Goal: Find specific page/section: Find specific page/section

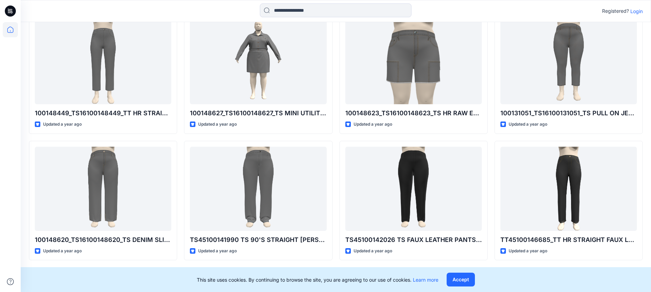
scroll to position [1086, 0]
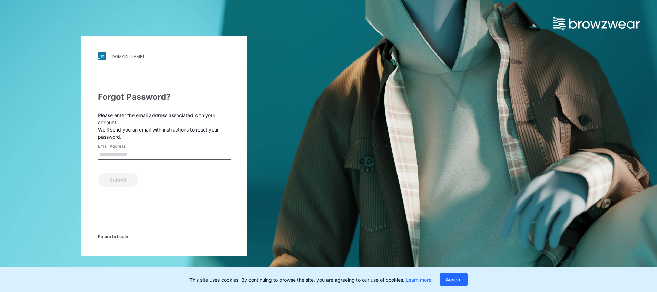
click at [144, 153] on input "Email Address" at bounding box center [164, 154] width 132 height 10
type input "**********"
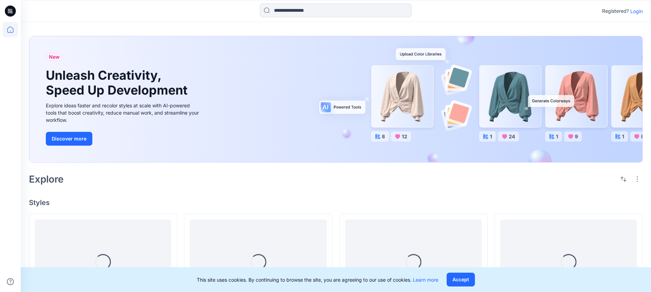
click at [634, 8] on p "Login" at bounding box center [637, 11] width 12 height 7
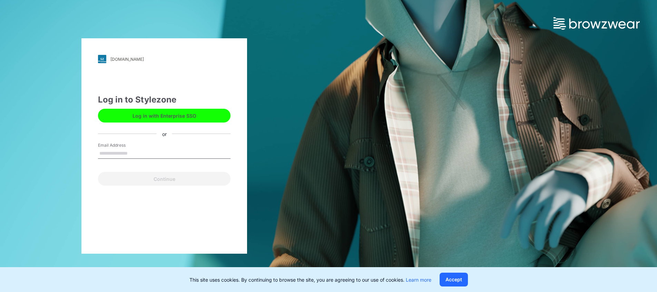
click at [121, 157] on input "Email Address" at bounding box center [164, 153] width 132 height 10
type input "**********"
click at [98, 172] on button "Continue" at bounding box center [164, 179] width 132 height 14
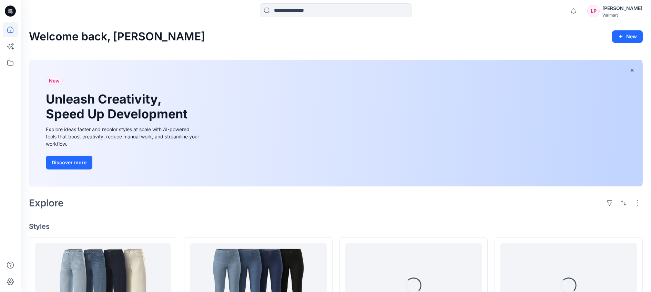
click at [619, 11] on div "Lana Porche" at bounding box center [623, 8] width 40 height 8
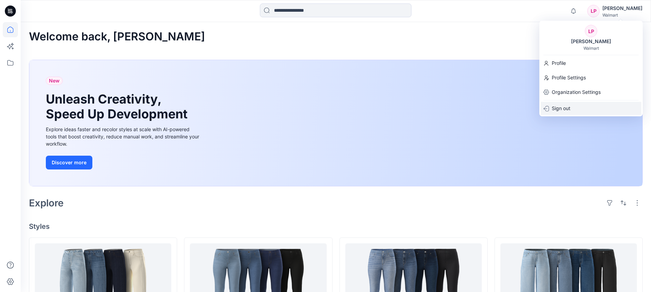
click at [594, 110] on div "Sign out" at bounding box center [591, 108] width 101 height 13
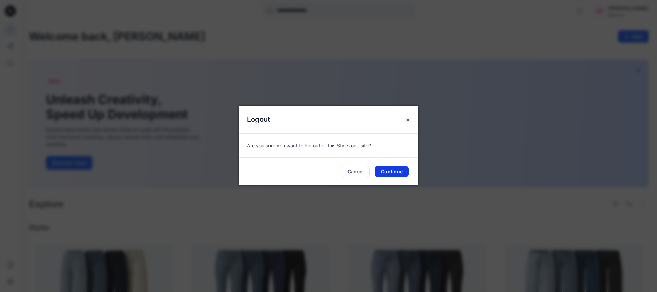
click at [384, 169] on button "Continue" at bounding box center [391, 171] width 33 height 11
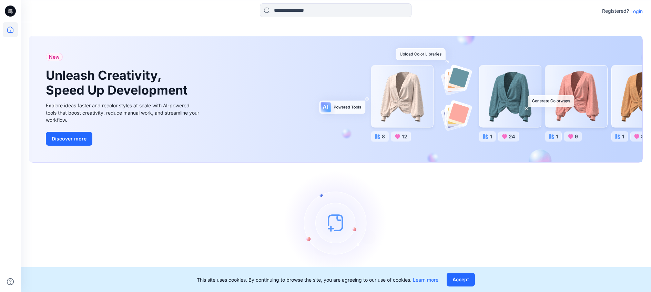
click at [639, 12] on p "Login" at bounding box center [637, 11] width 12 height 7
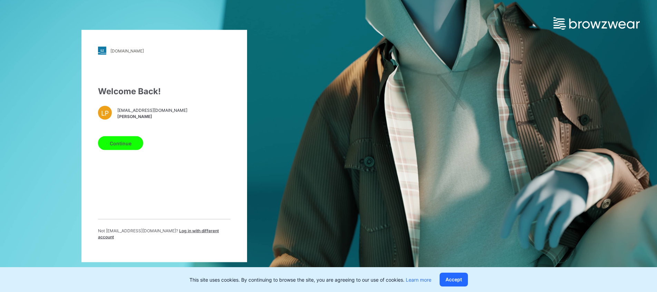
click at [118, 147] on button "Continue" at bounding box center [120, 143] width 45 height 14
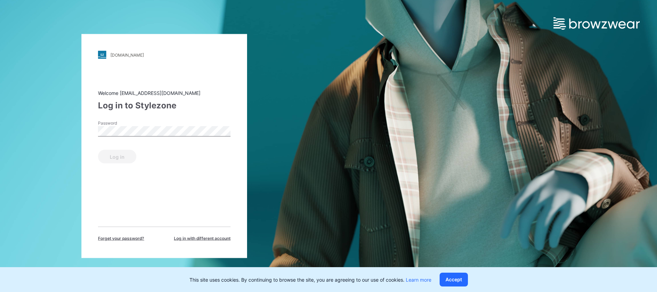
click at [196, 237] on span "Log in with different account" at bounding box center [202, 238] width 57 height 6
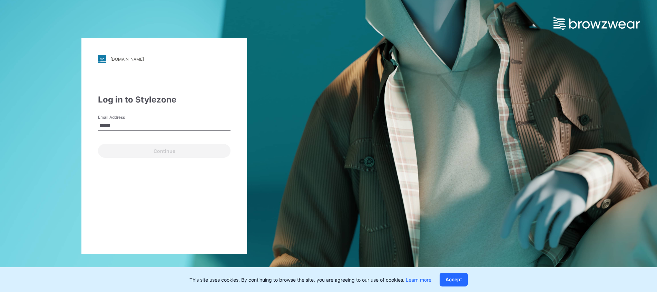
type input "**********"
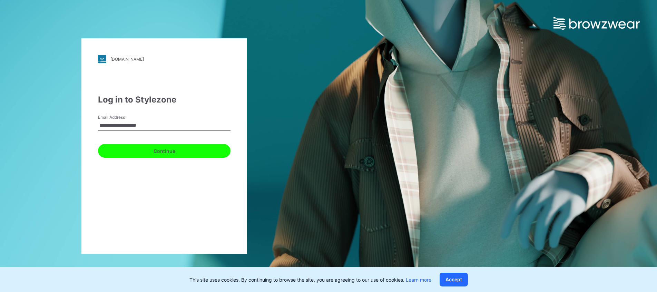
click at [174, 151] on button "Continue" at bounding box center [164, 151] width 132 height 14
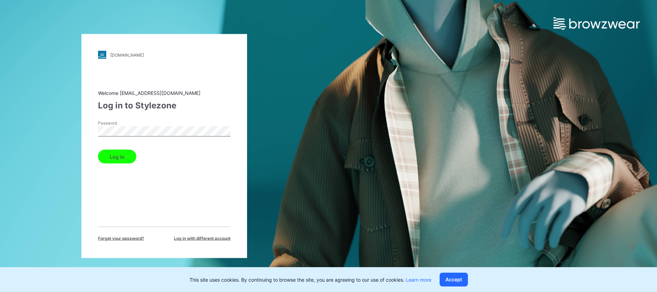
click at [121, 156] on button "Log in" at bounding box center [117, 157] width 38 height 14
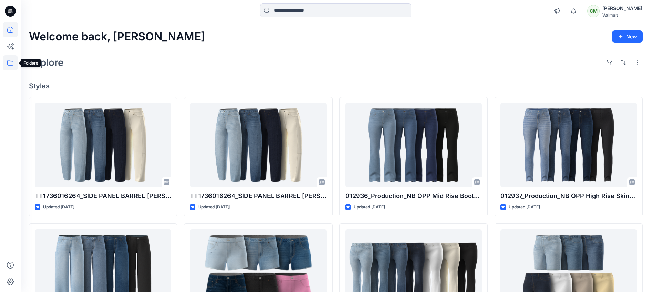
click at [15, 62] on icon at bounding box center [10, 62] width 15 height 15
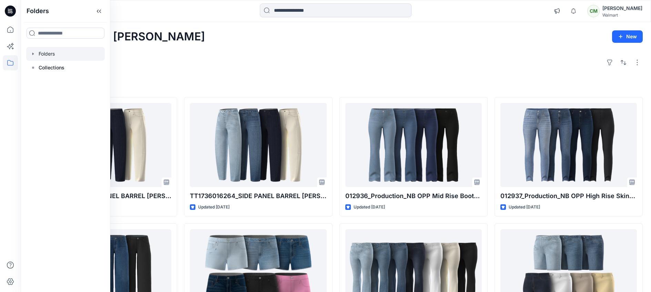
click at [42, 57] on div at bounding box center [65, 54] width 79 height 14
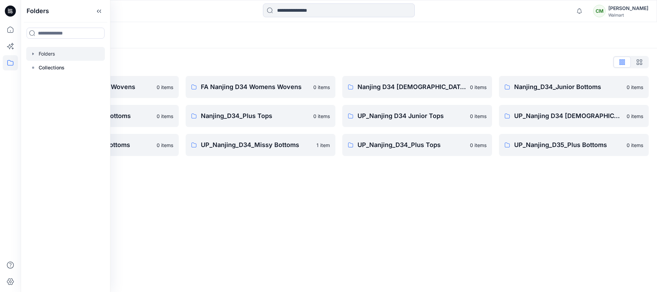
click at [635, 4] on div "Chelsea Miles" at bounding box center [628, 8] width 40 height 8
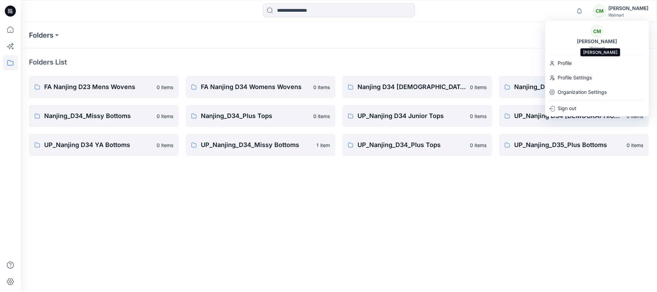
click at [599, 45] on div "Chelsea Miles" at bounding box center [596, 41] width 48 height 8
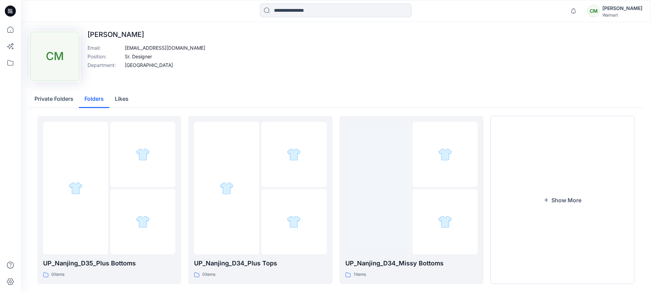
click at [98, 96] on button "Folders" at bounding box center [94, 99] width 30 height 18
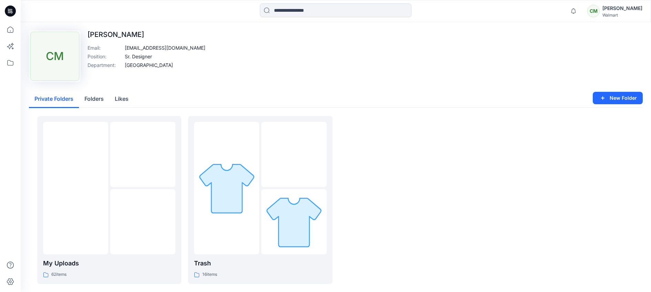
click at [70, 101] on button "Private Folders" at bounding box center [54, 99] width 50 height 18
click at [143, 222] on img at bounding box center [143, 222] width 0 height 0
click at [137, 66] on p "[GEOGRAPHIC_DATA]" at bounding box center [149, 64] width 48 height 7
click at [47, 101] on button "Private Folders" at bounding box center [54, 99] width 50 height 18
click at [90, 100] on button "Folders" at bounding box center [94, 99] width 30 height 18
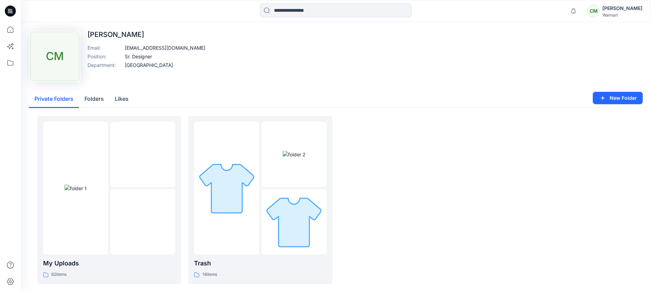
click at [56, 97] on button "Private Folders" at bounding box center [54, 99] width 50 height 18
click at [14, 29] on icon at bounding box center [10, 29] width 15 height 15
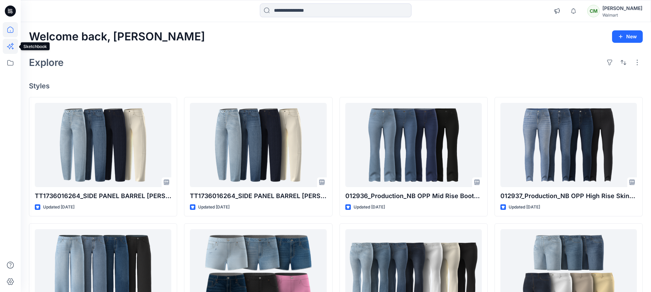
click at [11, 46] on icon at bounding box center [10, 47] width 6 height 6
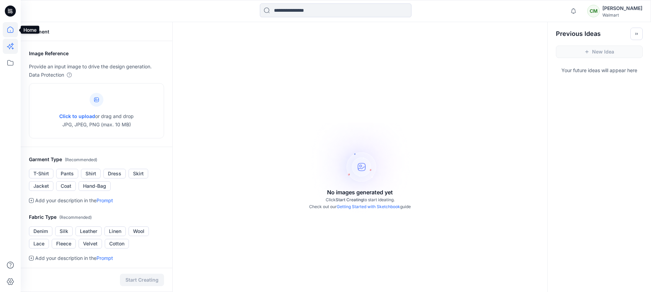
click at [11, 29] on icon at bounding box center [10, 29] width 15 height 15
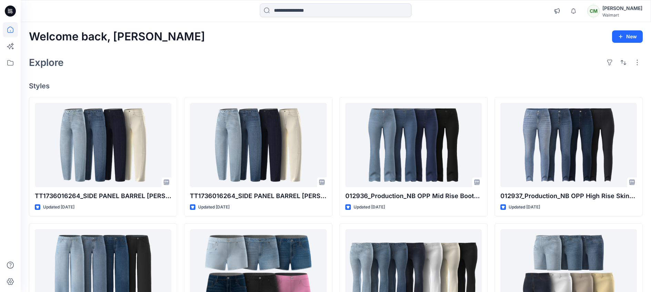
click at [10, 11] on icon at bounding box center [10, 11] width 11 height 11
click at [14, 61] on icon at bounding box center [10, 62] width 15 height 15
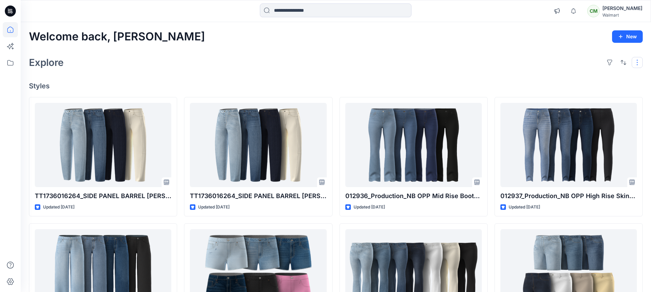
click at [639, 60] on button "button" at bounding box center [637, 62] width 11 height 11
click at [462, 62] on div "Explore Layout Grid Large Grid Folder View Compact Card Card View Card Info" at bounding box center [336, 62] width 614 height 17
click at [619, 12] on div "Chelsea Miles" at bounding box center [623, 8] width 40 height 8
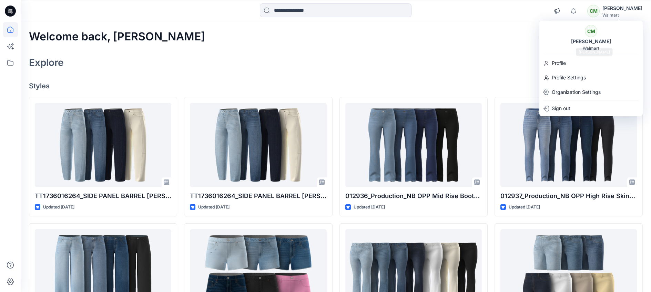
click at [593, 48] on div "Walmart" at bounding box center [591, 48] width 17 height 5
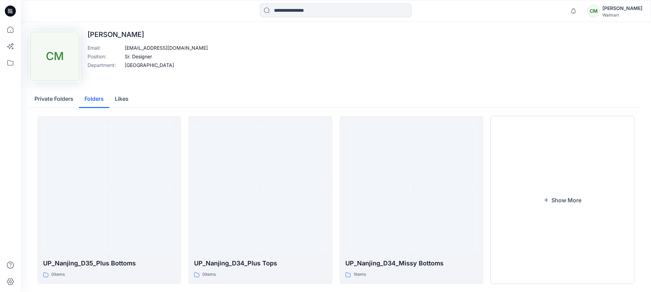
click at [93, 106] on button "Folders" at bounding box center [94, 99] width 30 height 18
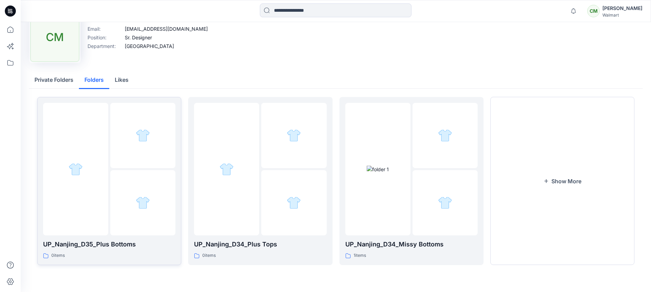
scroll to position [20, 0]
click at [532, 181] on button "Show More" at bounding box center [563, 180] width 144 height 168
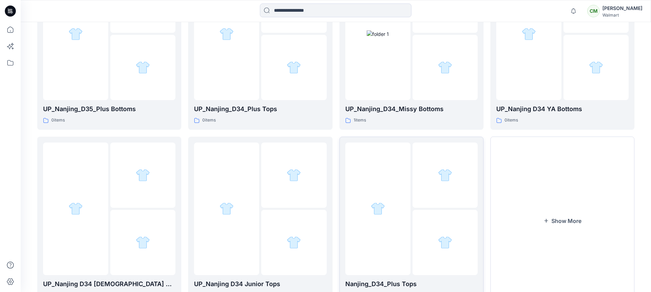
scroll to position [54, 0]
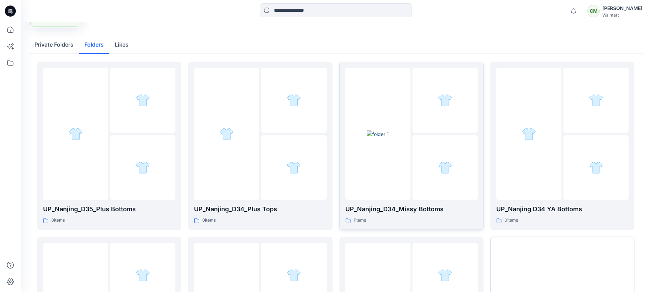
click at [383, 178] on div at bounding box center [378, 134] width 65 height 132
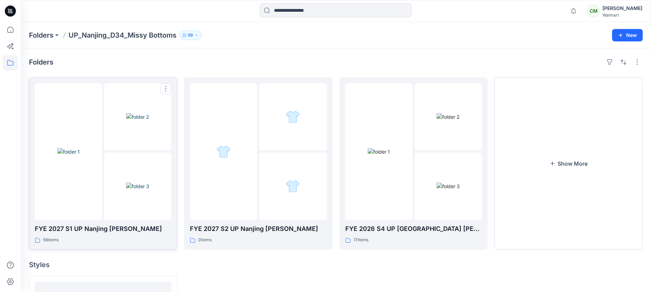
click at [143, 182] on img at bounding box center [137, 185] width 23 height 7
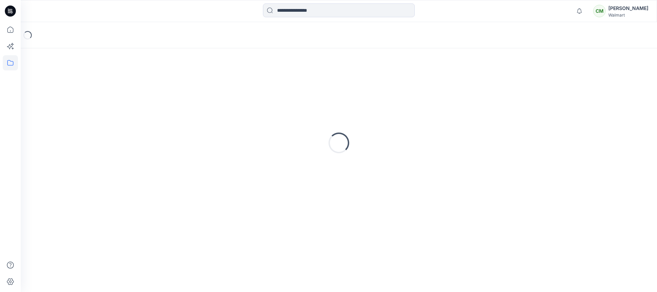
click at [143, 175] on div "Loading..." at bounding box center [338, 143] width 619 height 172
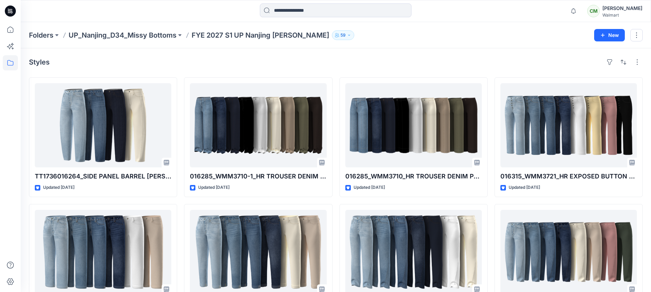
click at [347, 33] on icon "button" at bounding box center [349, 35] width 4 height 4
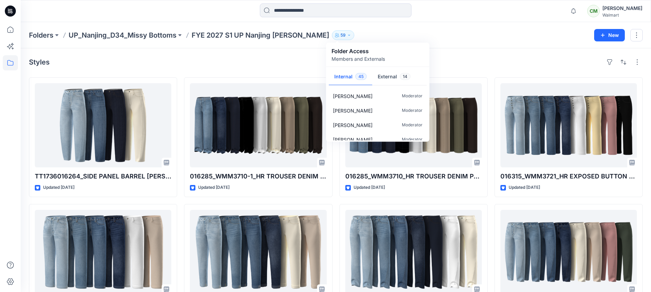
click at [193, 62] on div "Styles" at bounding box center [336, 62] width 614 height 11
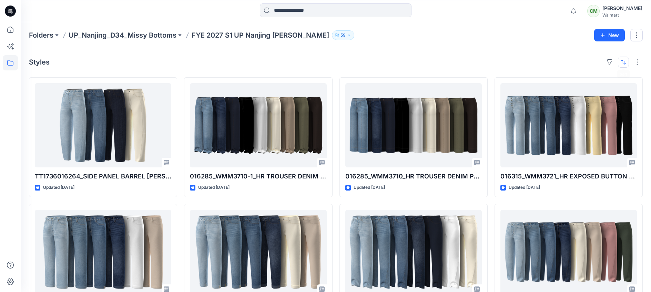
click at [621, 63] on button "button" at bounding box center [623, 62] width 11 height 11
click at [600, 80] on p "Last update" at bounding box center [600, 79] width 43 height 7
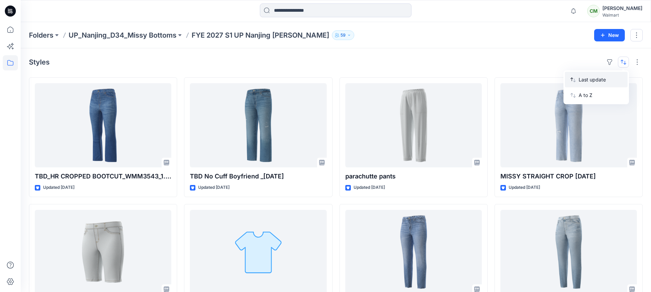
click at [596, 84] on button "Last update" at bounding box center [596, 80] width 63 height 16
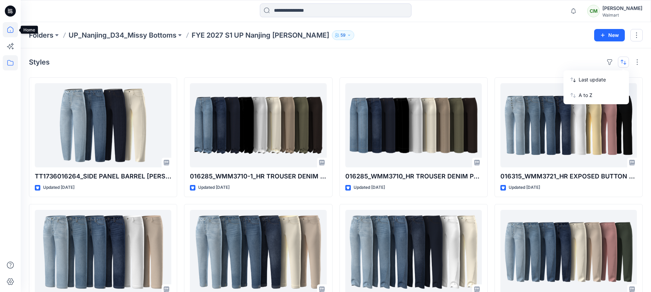
click at [15, 28] on icon at bounding box center [10, 29] width 15 height 15
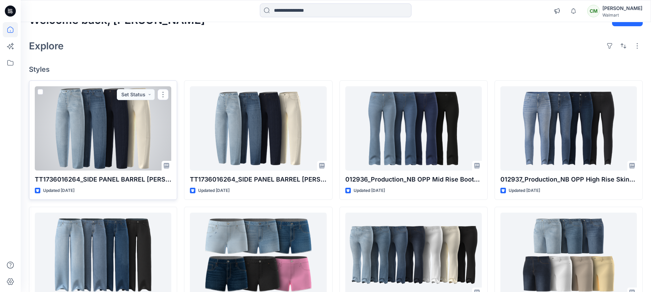
scroll to position [143, 0]
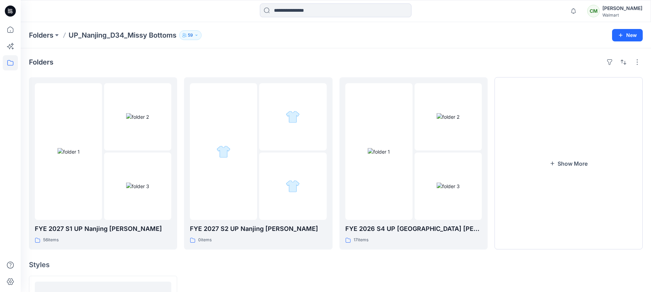
scroll to position [20, 0]
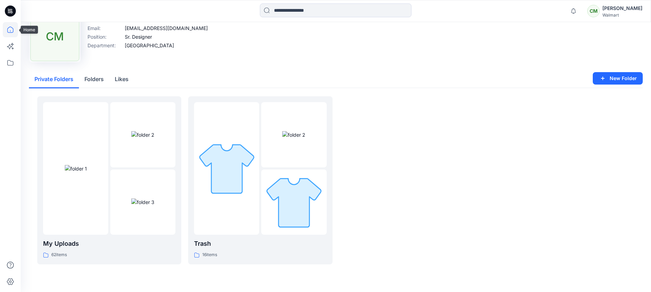
click at [8, 25] on icon at bounding box center [10, 29] width 15 height 15
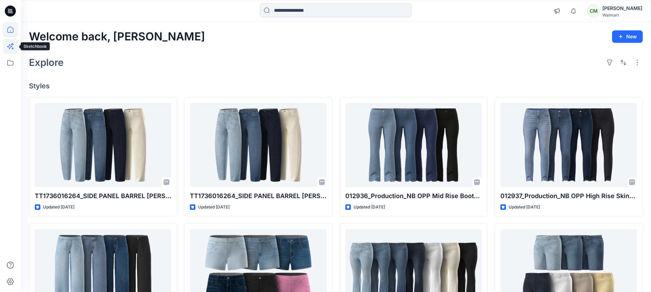
click at [8, 46] on icon at bounding box center [9, 46] width 5 height 5
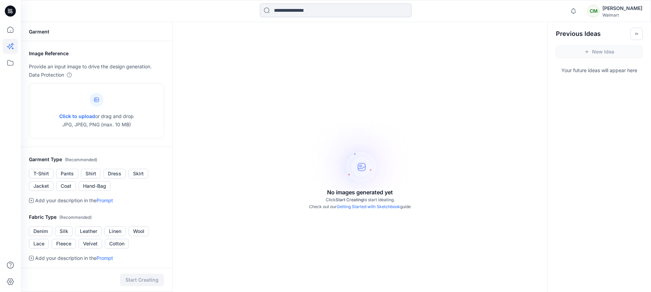
click at [313, 5] on input at bounding box center [336, 10] width 152 height 14
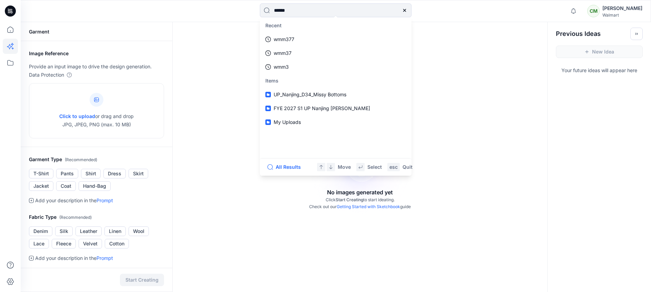
type input "*******"
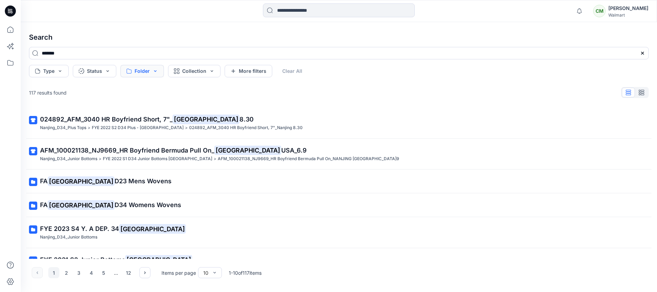
click at [150, 72] on button "Folder" at bounding box center [141, 71] width 43 height 12
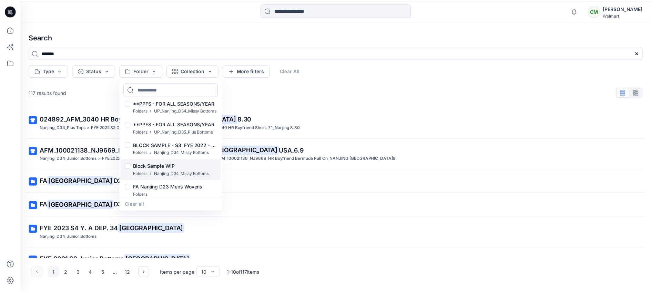
scroll to position [44, 0]
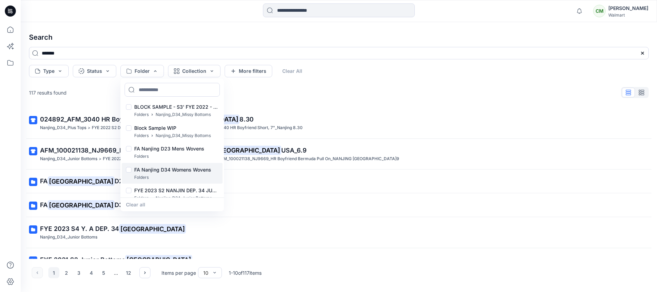
click at [177, 175] on div "Folders" at bounding box center [172, 177] width 77 height 7
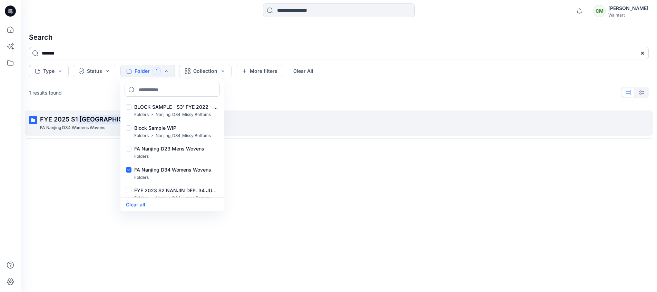
click at [62, 122] on span "FYE 2025 S1" at bounding box center [59, 119] width 38 height 7
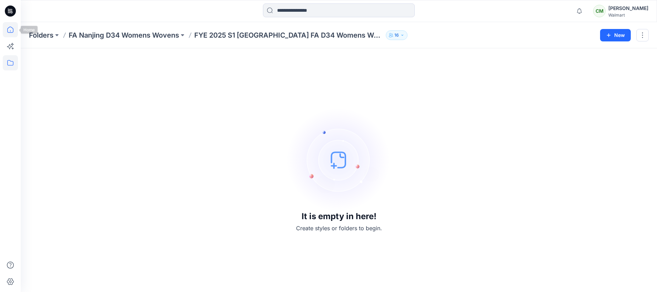
click at [11, 28] on icon at bounding box center [10, 29] width 15 height 15
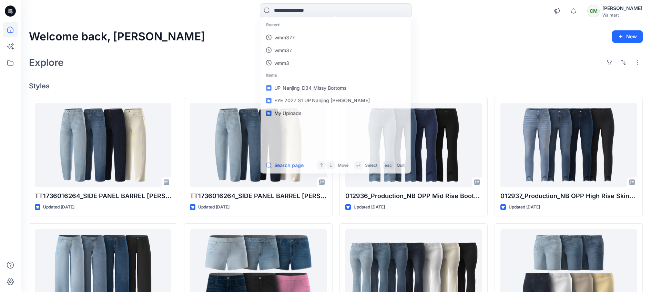
click at [302, 14] on input at bounding box center [336, 10] width 152 height 14
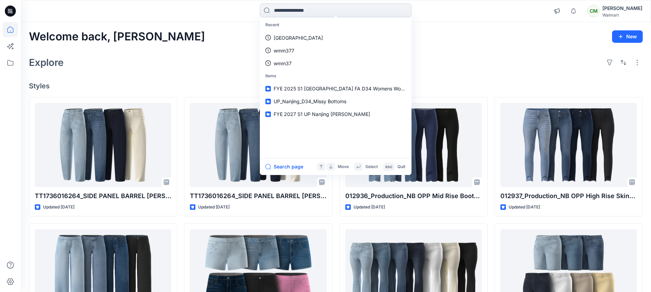
click at [282, 16] on input at bounding box center [336, 10] width 152 height 14
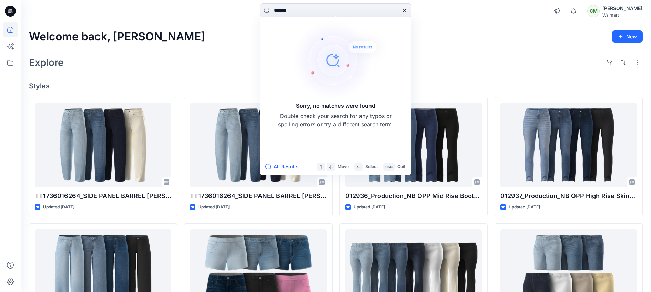
type input "*******"
click at [616, 16] on div "Walmart" at bounding box center [623, 14] width 40 height 5
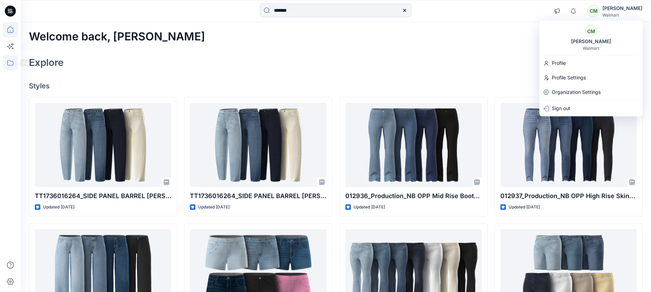
click at [10, 58] on icon at bounding box center [10, 62] width 15 height 15
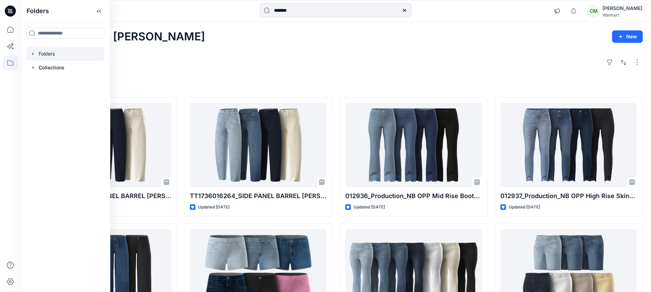
click at [66, 50] on div at bounding box center [65, 54] width 79 height 14
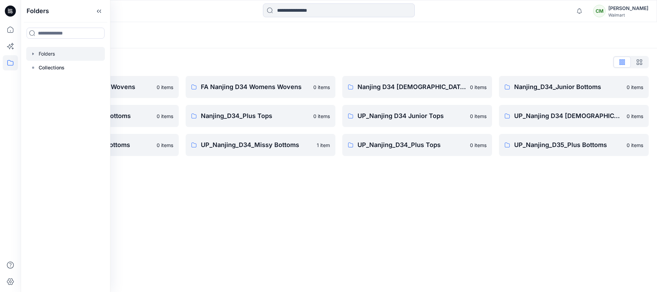
click at [332, 183] on div "Folders Folders List FA Nanjing D23 Mens Wovens 0 items Nanjing_D34_Missy Botto…" at bounding box center [339, 157] width 636 height 270
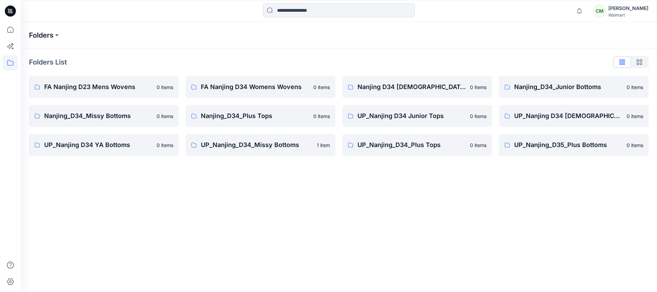
click at [36, 33] on p "Folders" at bounding box center [41, 35] width 24 height 10
click at [39, 33] on p "Folders" at bounding box center [41, 35] width 24 height 10
click at [44, 35] on p "Folders" at bounding box center [41, 35] width 24 height 10
click at [49, 36] on p "Folders" at bounding box center [41, 35] width 24 height 10
click at [53, 34] on p "Folders" at bounding box center [41, 35] width 24 height 10
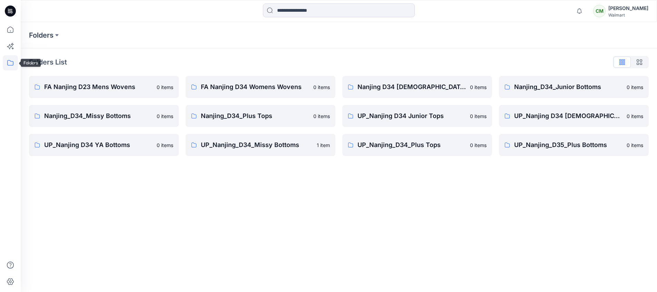
click at [10, 62] on icon at bounding box center [10, 62] width 15 height 15
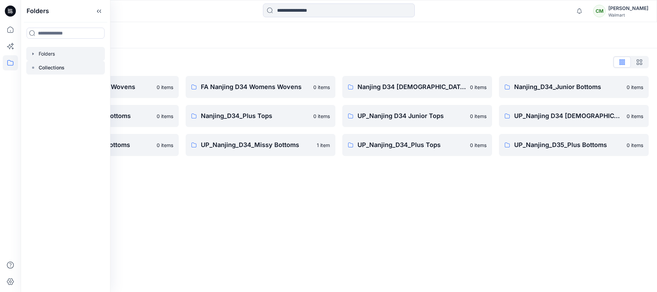
click at [52, 64] on p "Collections" at bounding box center [52, 67] width 26 height 8
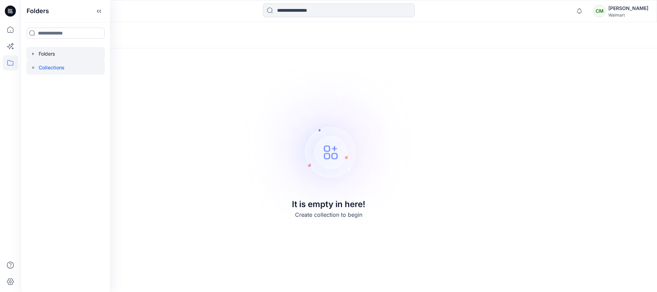
click at [46, 48] on div at bounding box center [65, 54] width 79 height 14
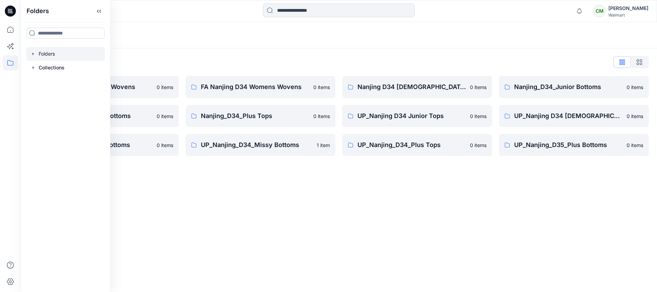
click at [212, 178] on div "Folders Folders List FA Nanjing D23 Mens Wovens 0 items Nanjing_D34_Missy Botto…" at bounding box center [339, 157] width 636 height 270
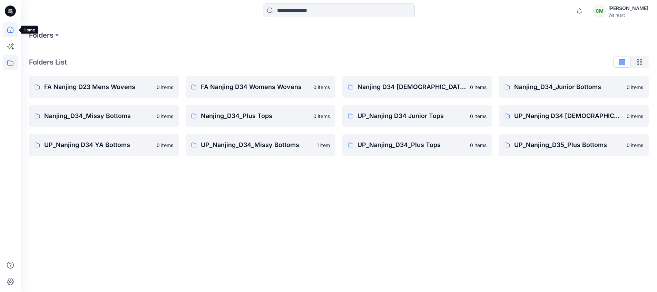
click at [11, 30] on icon at bounding box center [10, 29] width 15 height 15
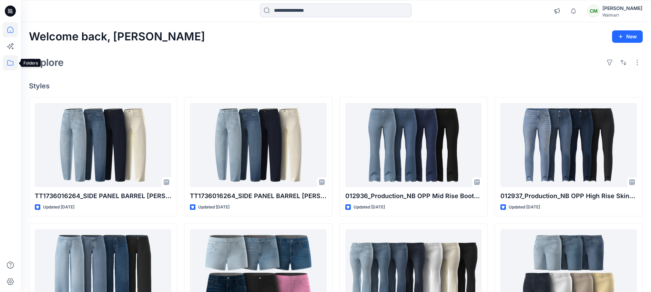
click at [12, 66] on icon at bounding box center [10, 62] width 15 height 15
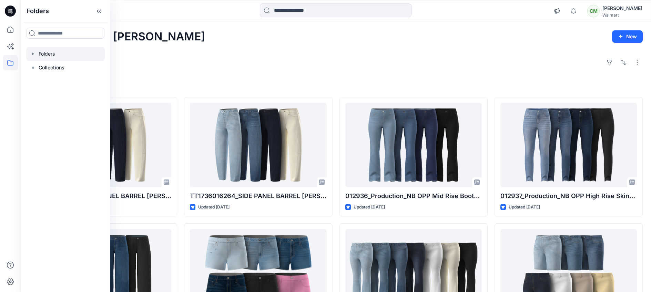
click at [54, 54] on div at bounding box center [65, 54] width 79 height 14
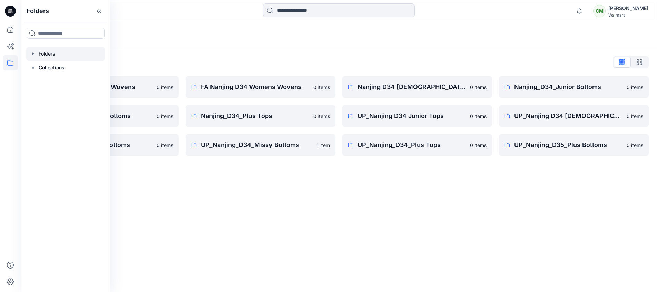
click at [314, 59] on div "Folders List" at bounding box center [338, 62] width 619 height 11
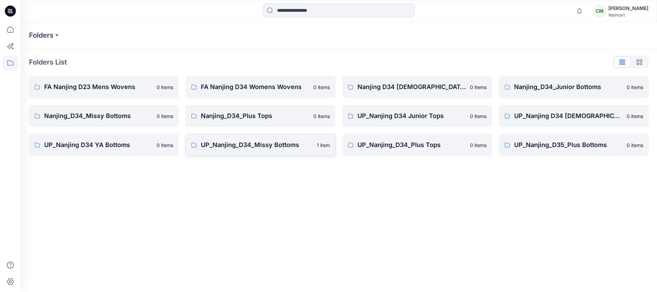
click at [280, 147] on p "UP_Nanjing_D34_Missy Bottoms" at bounding box center [257, 145] width 112 height 10
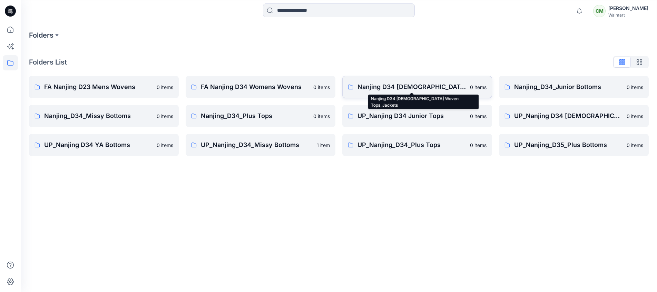
click at [416, 91] on p "Nanjing D34 Ladies Woven Tops_Jackets" at bounding box center [411, 87] width 108 height 10
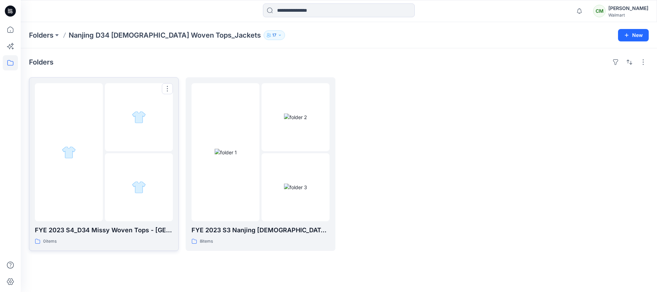
click at [75, 163] on div at bounding box center [69, 152] width 68 height 138
click at [237, 156] on img at bounding box center [225, 152] width 22 height 7
click at [278, 37] on icon "button" at bounding box center [280, 35] width 4 height 4
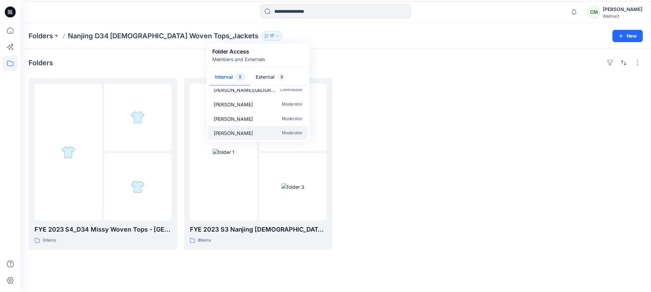
scroll to position [64, 0]
click at [15, 31] on icon at bounding box center [10, 29] width 15 height 15
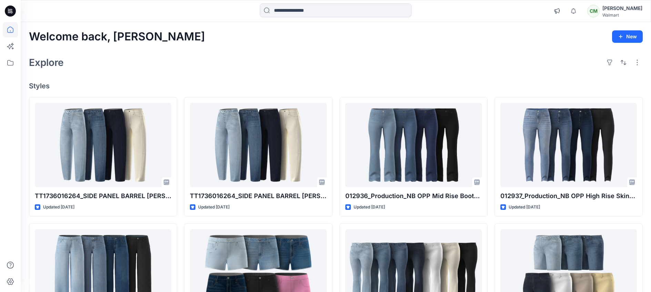
click at [636, 11] on div "Chelsea Miles" at bounding box center [623, 8] width 40 height 8
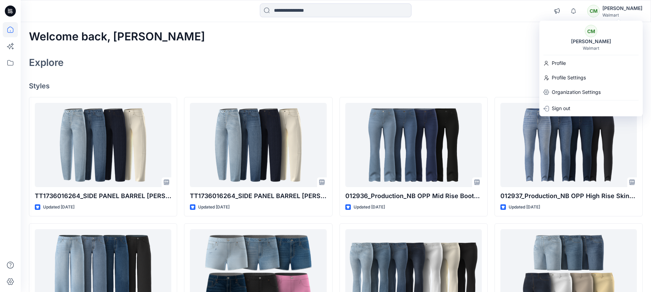
click at [597, 47] on div "Walmart" at bounding box center [591, 48] width 17 height 5
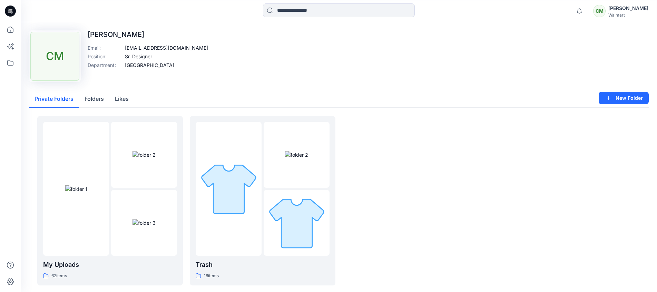
click at [122, 78] on div "Upload Image CM Chelsea Miles Email : cmiles@nanjingusa.com Position : Sr. Desi…" at bounding box center [339, 167] width 636 height 291
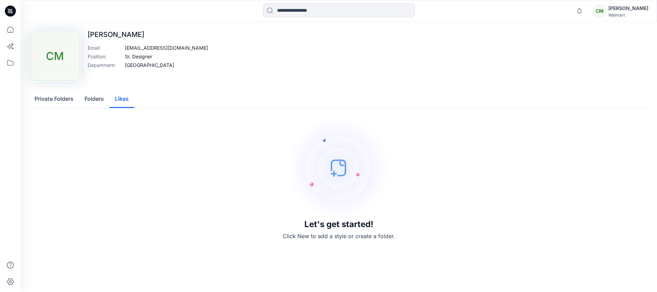
click at [141, 64] on p "[GEOGRAPHIC_DATA]" at bounding box center [149, 64] width 49 height 7
click at [16, 66] on icon at bounding box center [10, 62] width 15 height 15
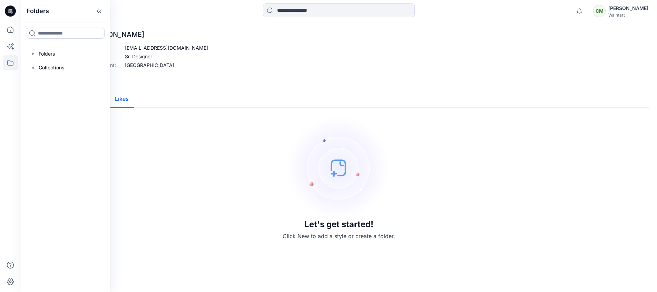
click at [374, 42] on div "Upload Image CM Chelsea Miles Email : cmiles@nanjingusa.com Position : Sr. Desi…" at bounding box center [338, 56] width 619 height 52
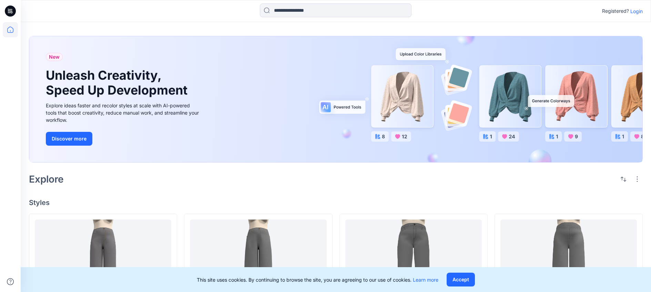
click at [641, 14] on p "Login" at bounding box center [637, 11] width 12 height 7
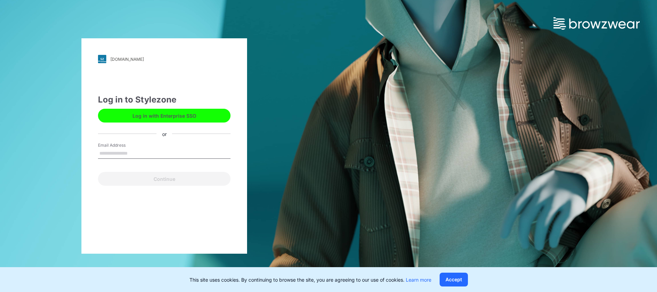
click at [130, 153] on input "Email Address" at bounding box center [164, 153] width 132 height 10
type input "**********"
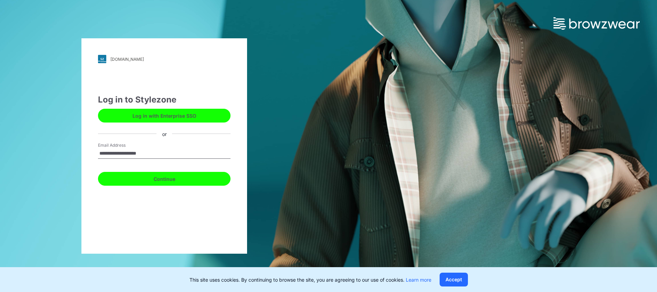
click at [152, 182] on button "Continue" at bounding box center [164, 179] width 132 height 14
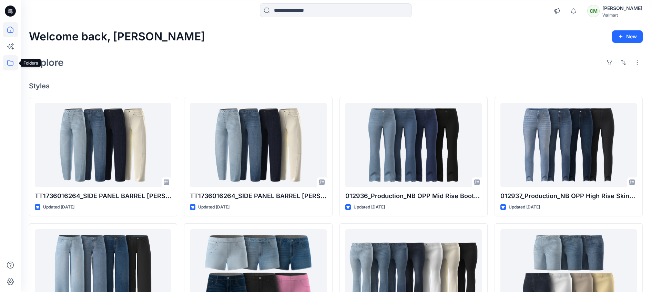
click at [14, 67] on icon at bounding box center [10, 62] width 15 height 15
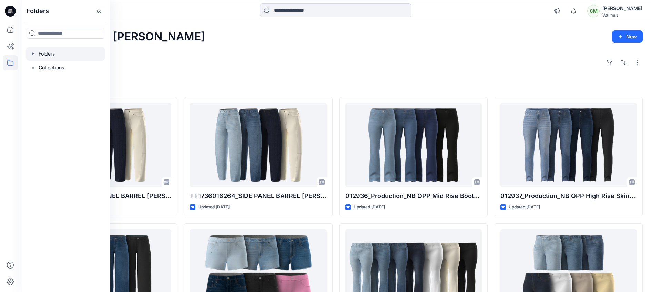
click at [42, 57] on div at bounding box center [65, 54] width 79 height 14
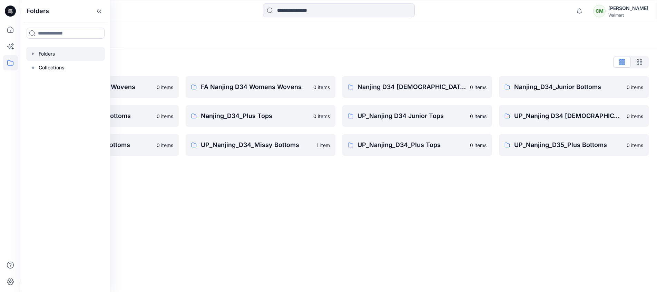
click at [345, 177] on div "Folders Folders List FA Nanjing D23 Mens Wovens 0 items Nanjing_D34_Missy Botto…" at bounding box center [339, 157] width 636 height 270
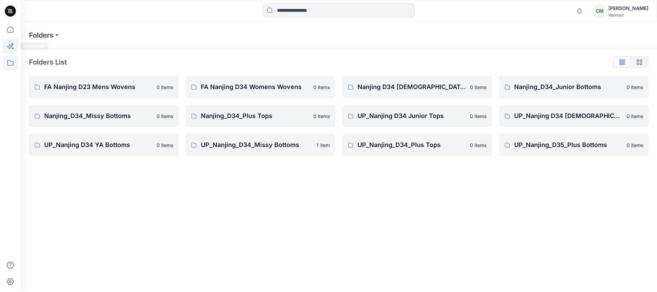
click at [6, 46] on icon at bounding box center [10, 46] width 15 height 15
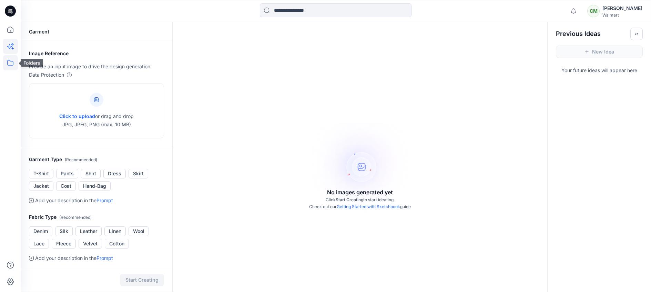
click at [8, 59] on icon at bounding box center [10, 62] width 15 height 15
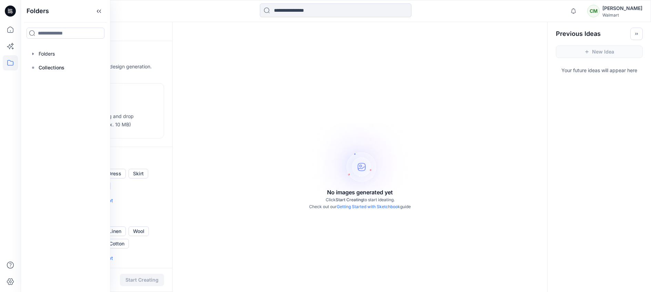
click at [407, 73] on div "No images generated yet Click Start Creating to start ideating. Check out our G…" at bounding box center [360, 168] width 375 height 292
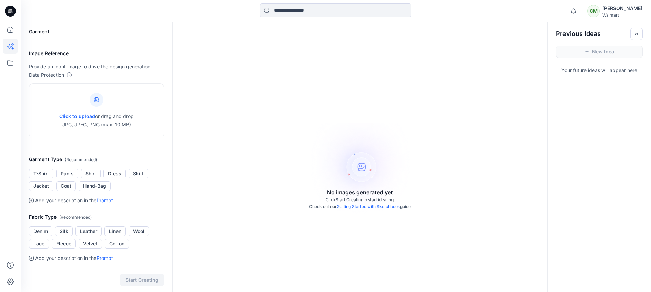
drag, startPoint x: 129, startPoint y: 173, endPoint x: 131, endPoint y: 213, distance: 40.4
click at [131, 213] on div "Image Reference Provide an input image to drive the design generation. Data Pro…" at bounding box center [97, 229] width 152 height 376
drag, startPoint x: 131, startPoint y: 213, endPoint x: 140, endPoint y: 250, distance: 37.4
click at [140, 250] on div "Fabric Type ( Recommended ) Denim Silk Leather Linen Wool Lace Fleece Velvet Co…" at bounding box center [97, 237] width 152 height 49
